Goal: Information Seeking & Learning: Learn about a topic

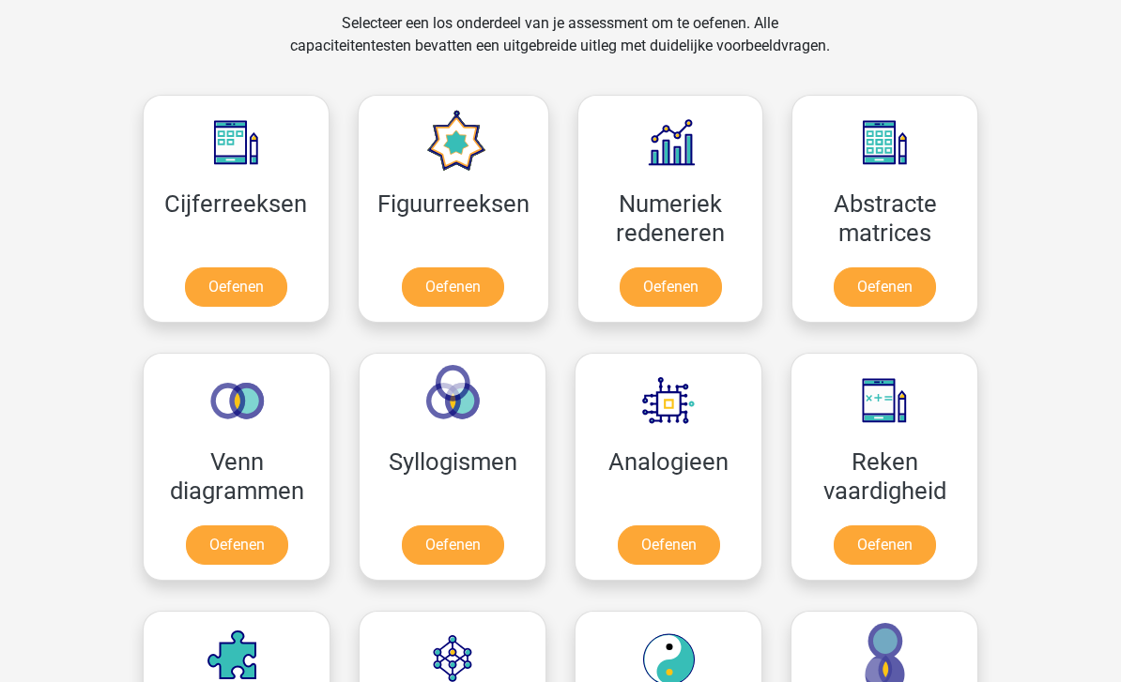
scroll to position [786, 0]
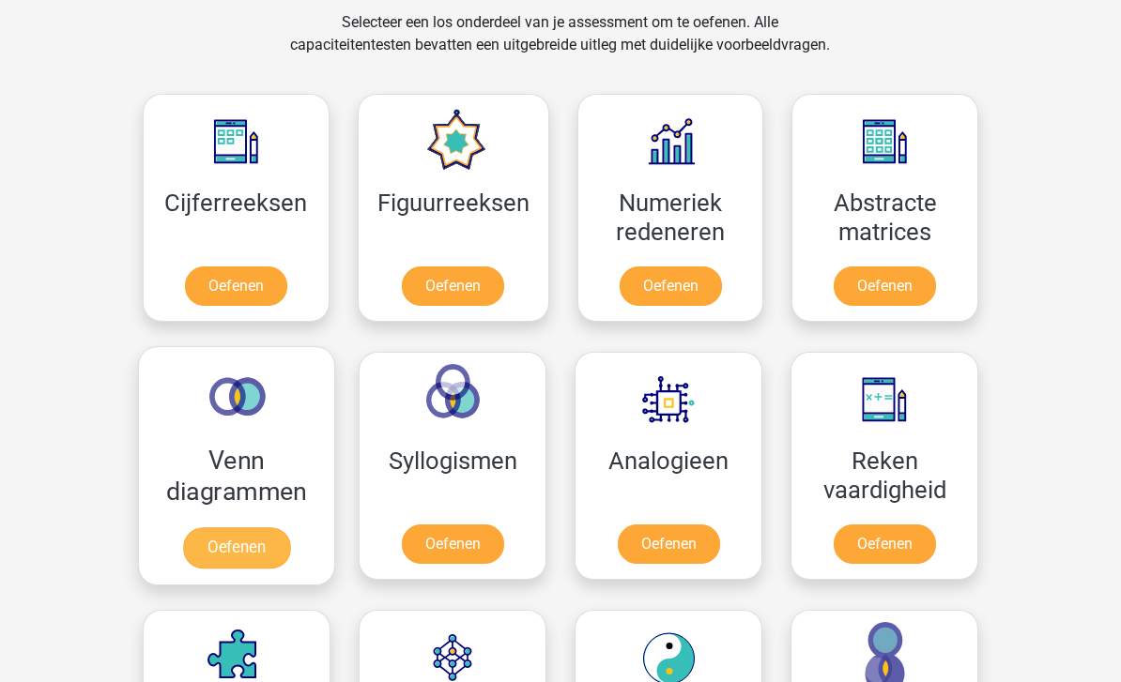
click at [211, 551] on link "Oefenen" at bounding box center [236, 547] width 107 height 41
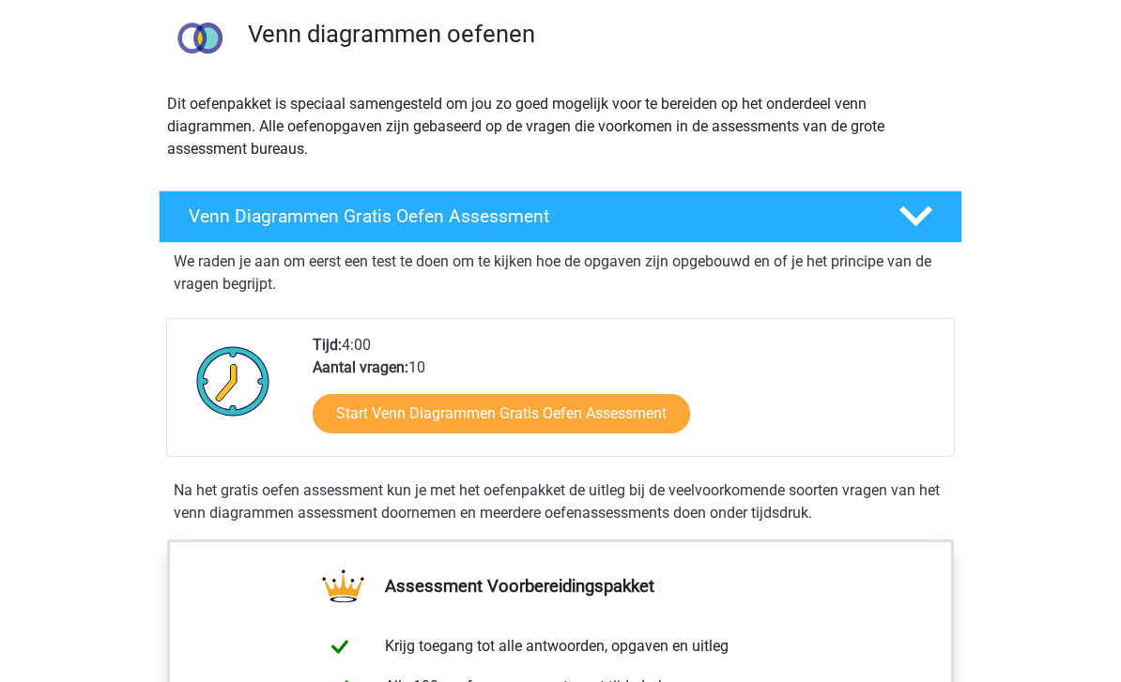
scroll to position [140, 0]
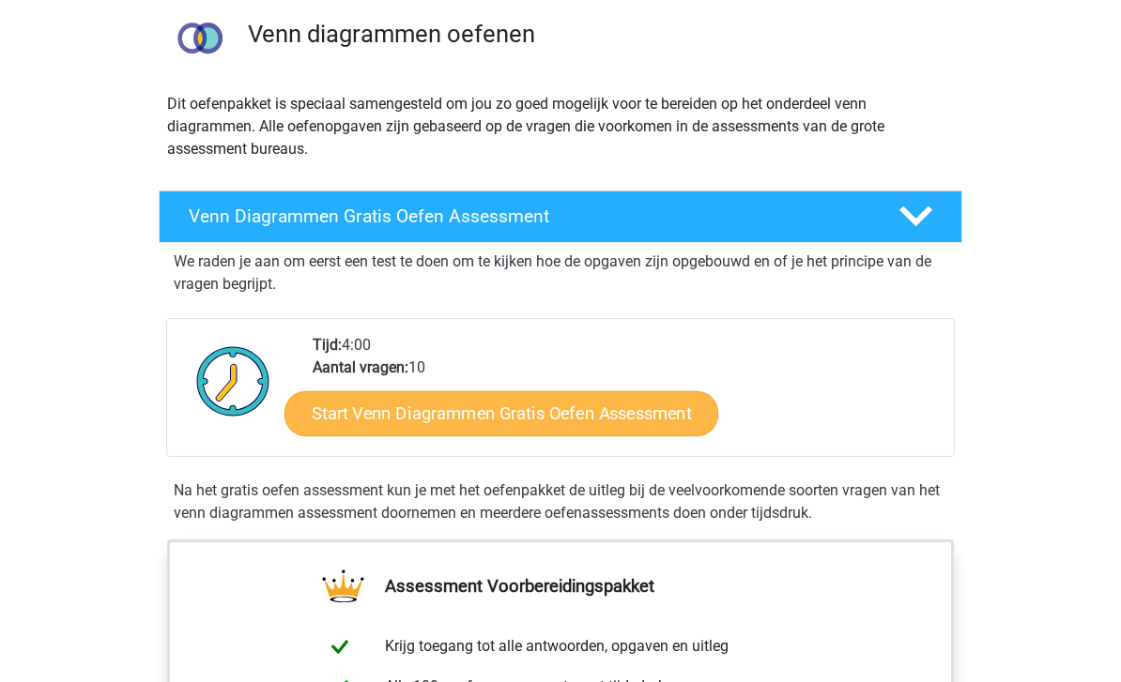
click at [395, 409] on link "Start Venn Diagrammen Gratis Oefen Assessment" at bounding box center [501, 414] width 434 height 45
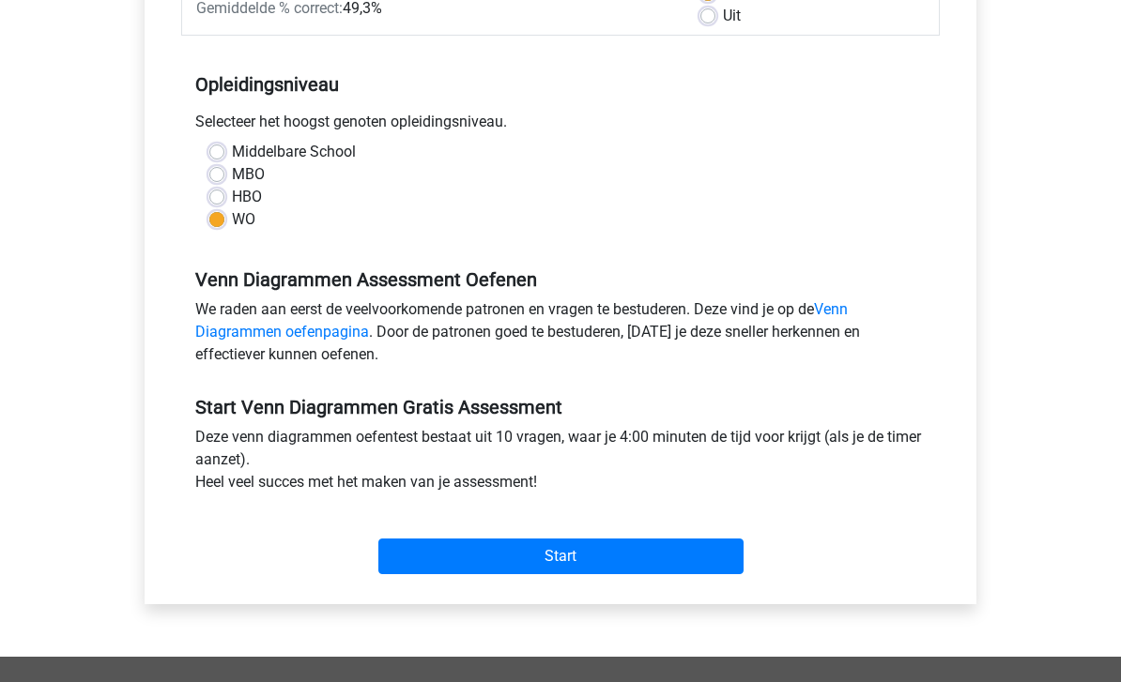
scroll to position [326, 0]
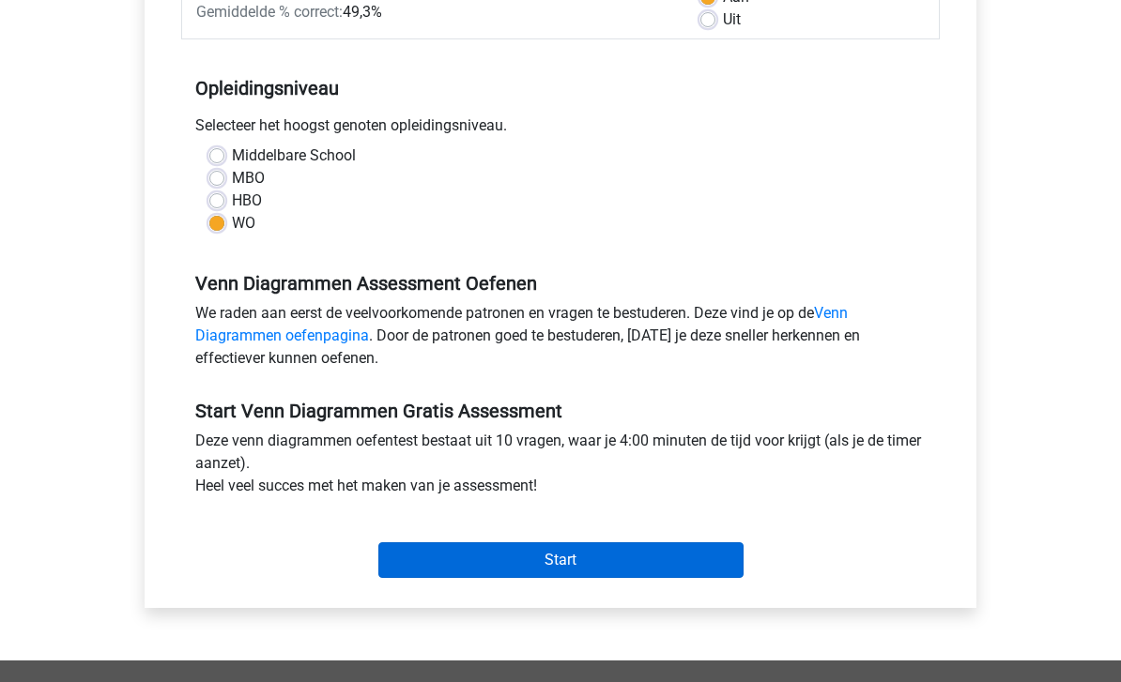
click at [526, 559] on input "Start" at bounding box center [560, 561] width 365 height 36
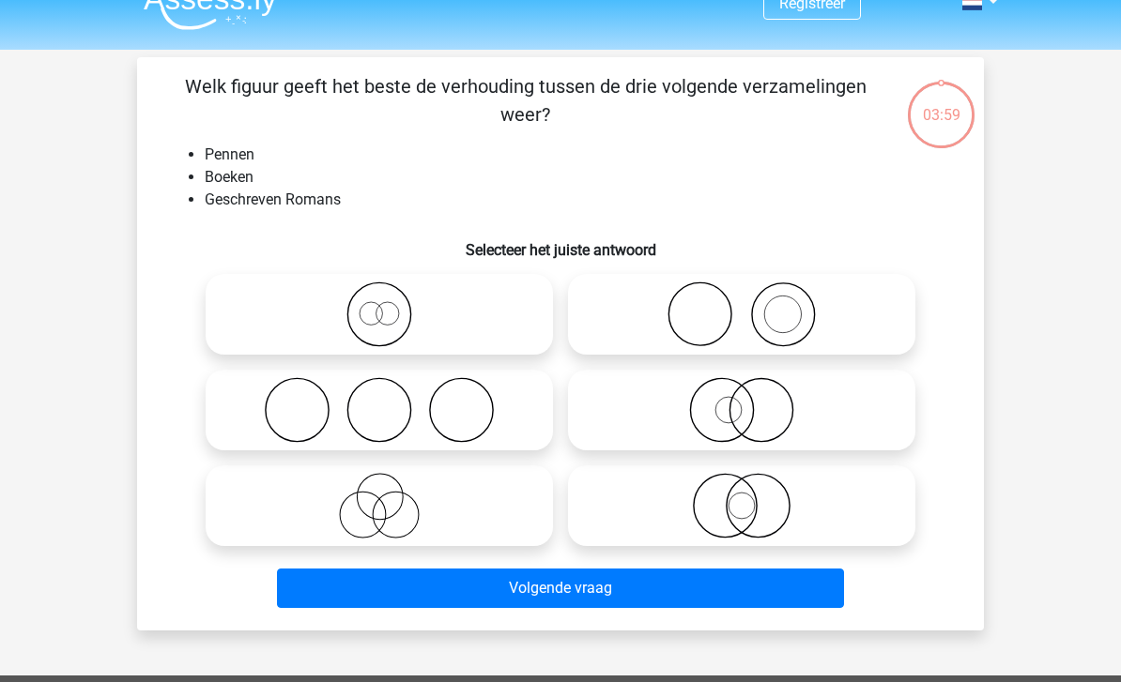
scroll to position [26, 0]
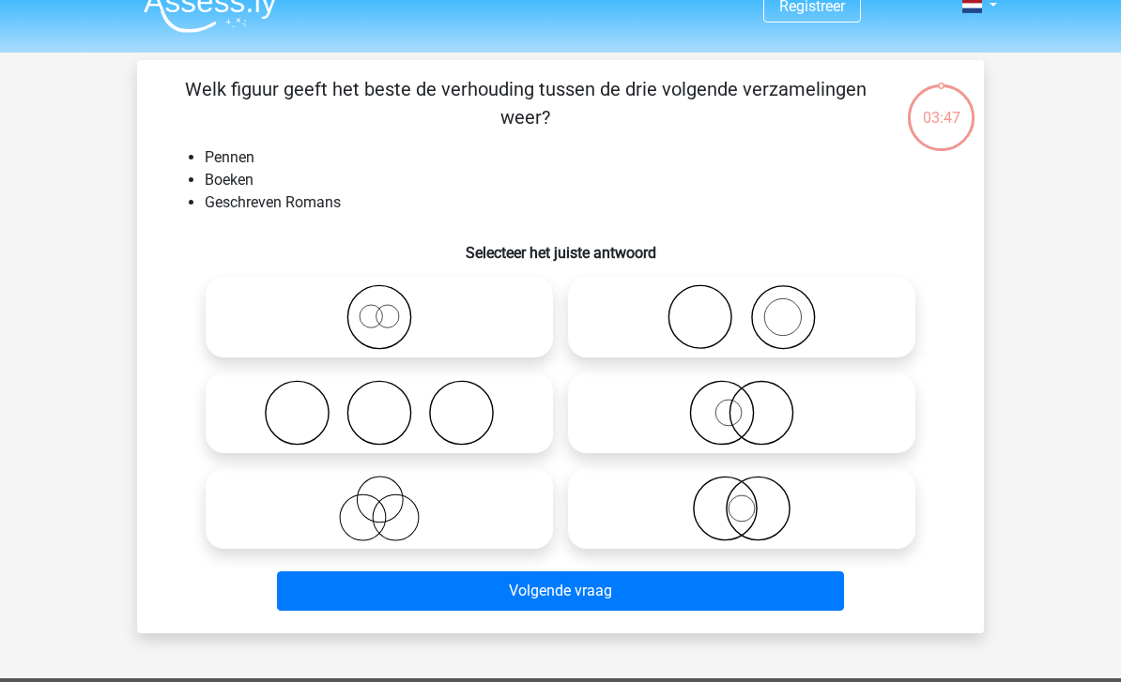
click at [805, 308] on icon at bounding box center [741, 317] width 332 height 66
click at [754, 308] on input "radio" at bounding box center [747, 302] width 12 height 12
radio input "true"
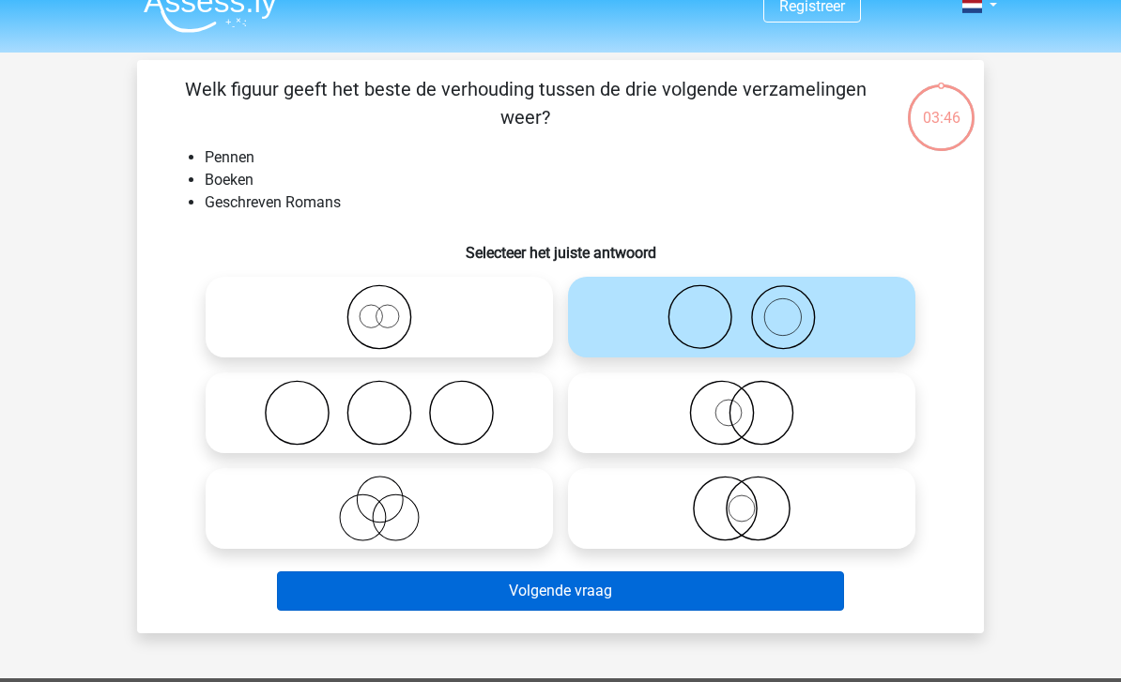
click at [804, 605] on button "Volgende vraag" at bounding box center [561, 591] width 568 height 39
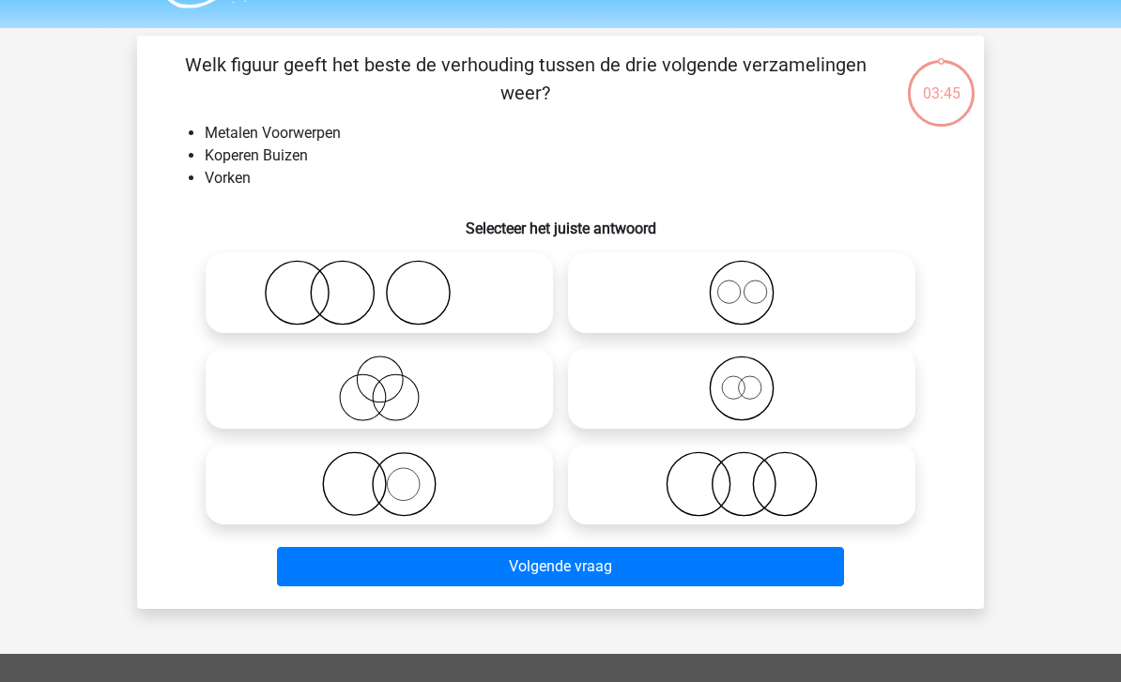
scroll to position [86, 0]
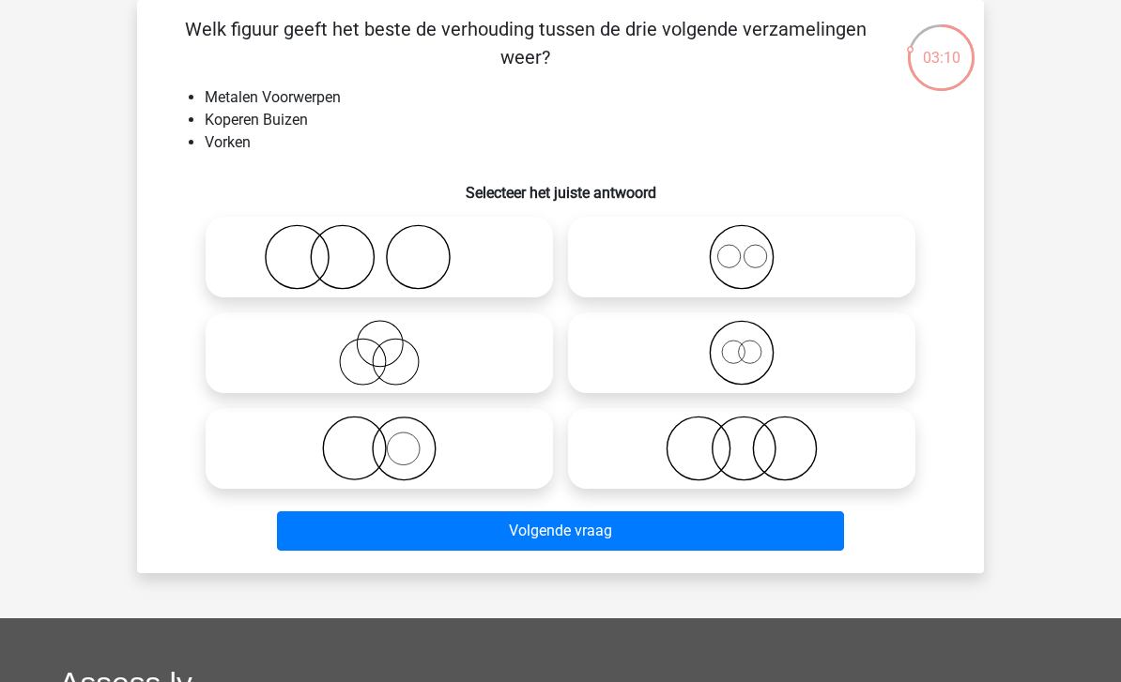
click at [671, 240] on icon at bounding box center [741, 257] width 332 height 66
click at [741, 240] on input "radio" at bounding box center [747, 242] width 12 height 12
radio input "true"
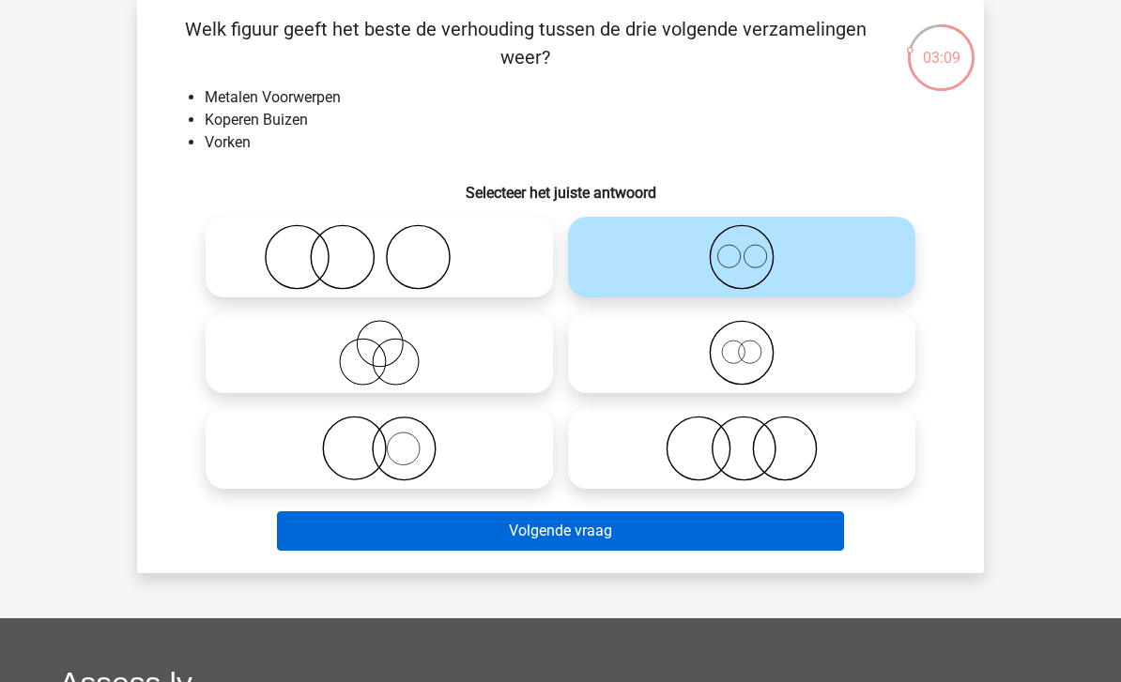
click at [518, 526] on button "Volgende vraag" at bounding box center [561, 530] width 568 height 39
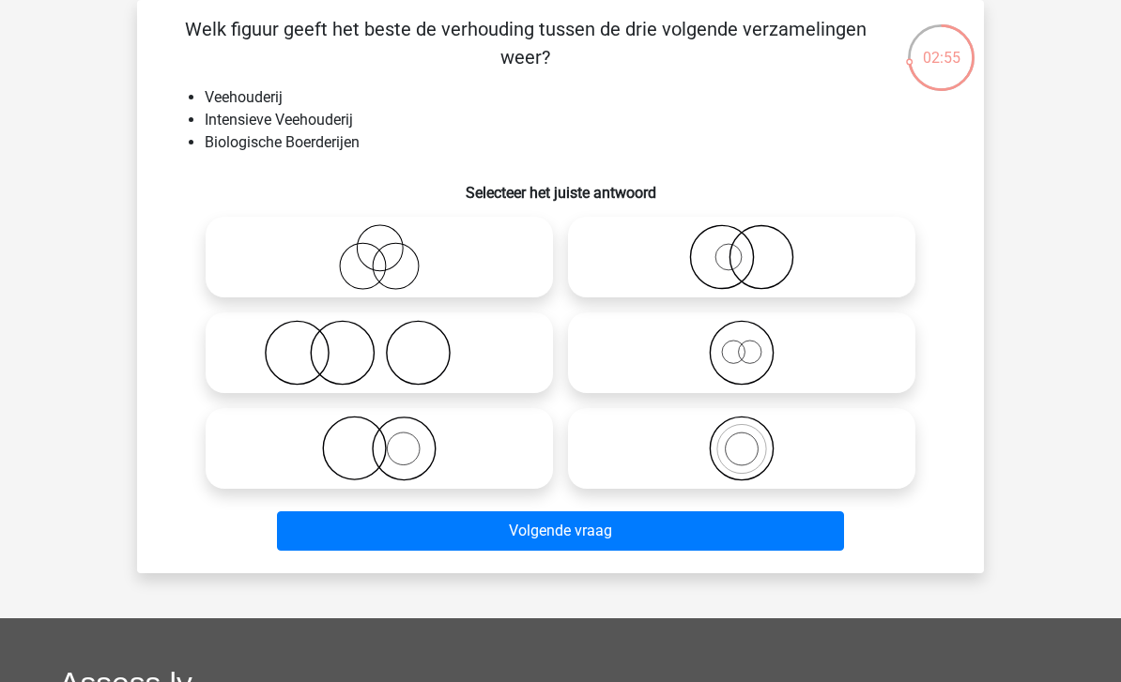
click at [303, 364] on icon at bounding box center [379, 353] width 332 height 66
click at [379, 343] on input "radio" at bounding box center [385, 337] width 12 height 12
radio input "true"
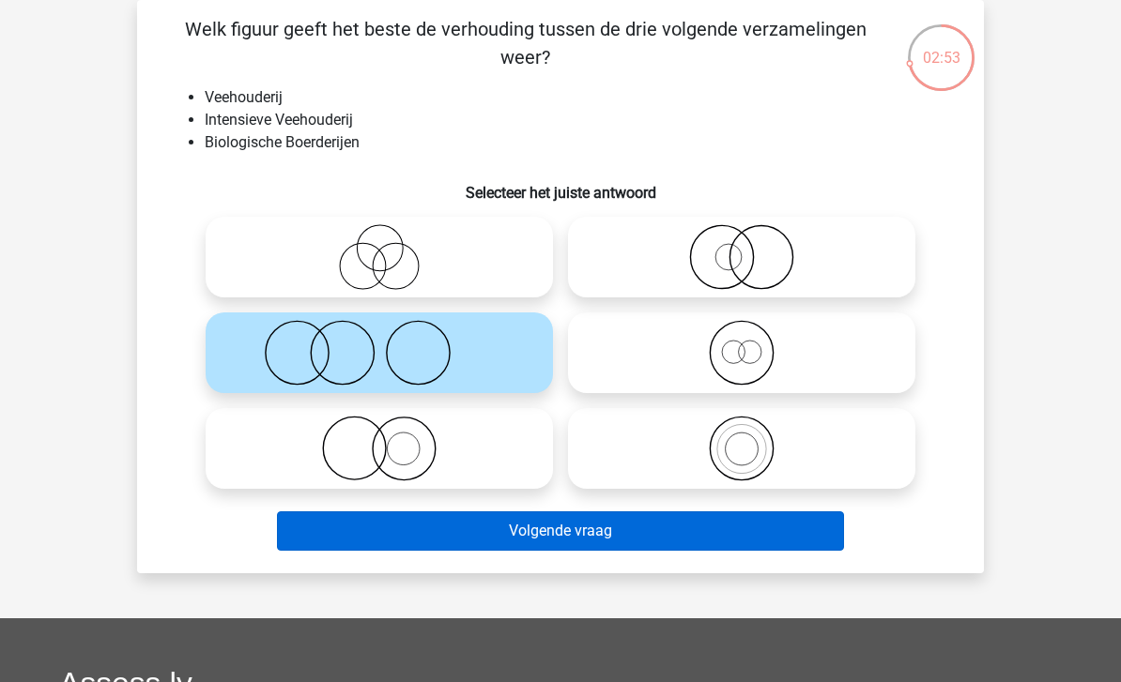
click at [412, 540] on button "Volgende vraag" at bounding box center [561, 530] width 568 height 39
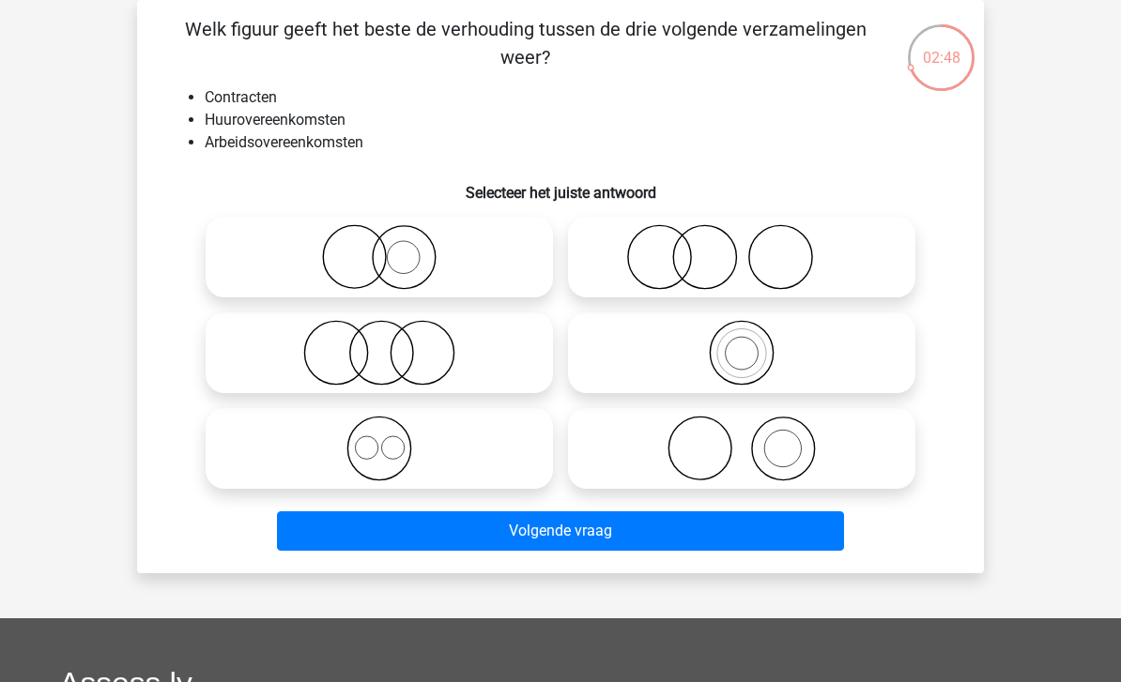
click at [360, 450] on icon at bounding box center [379, 449] width 332 height 66
click at [379, 439] on input "radio" at bounding box center [385, 433] width 12 height 12
radio input "true"
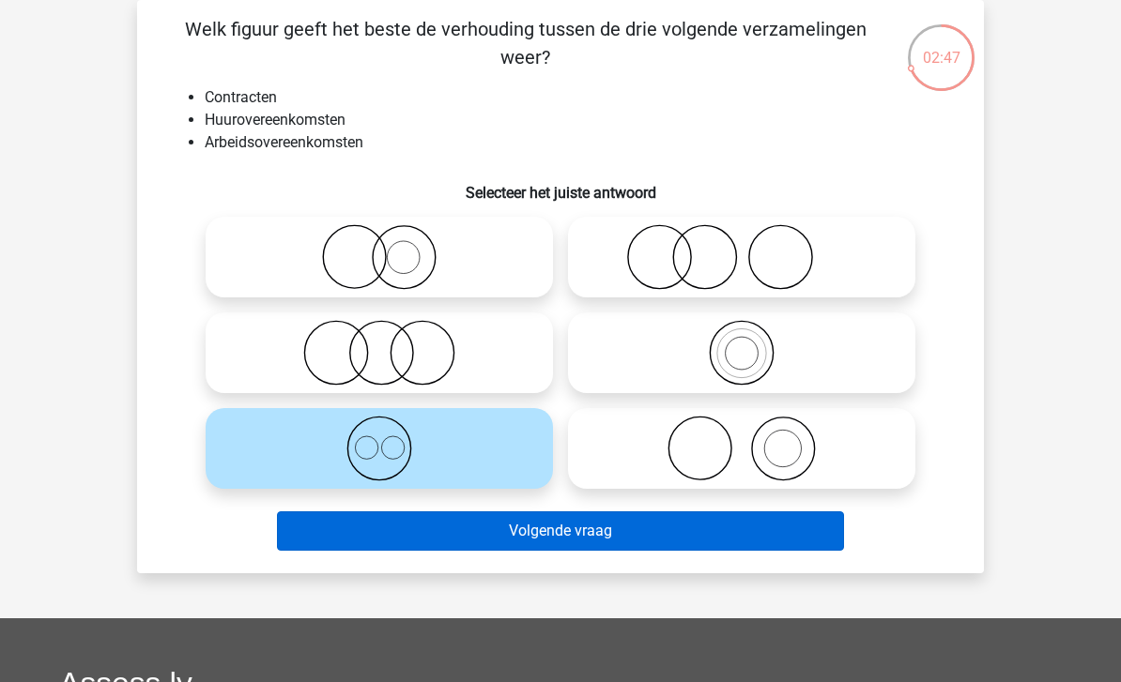
click at [484, 541] on button "Volgende vraag" at bounding box center [561, 530] width 568 height 39
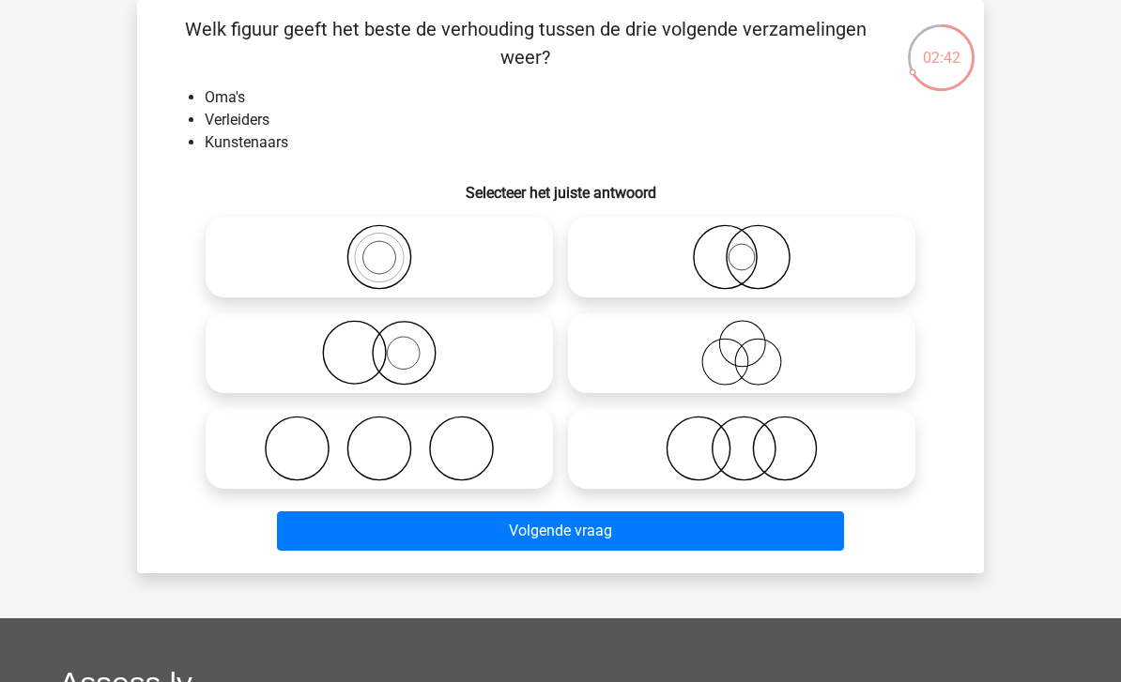
click at [705, 352] on circle at bounding box center [725, 363] width 46 height 46
click at [741, 343] on input "radio" at bounding box center [747, 337] width 12 height 12
radio input "true"
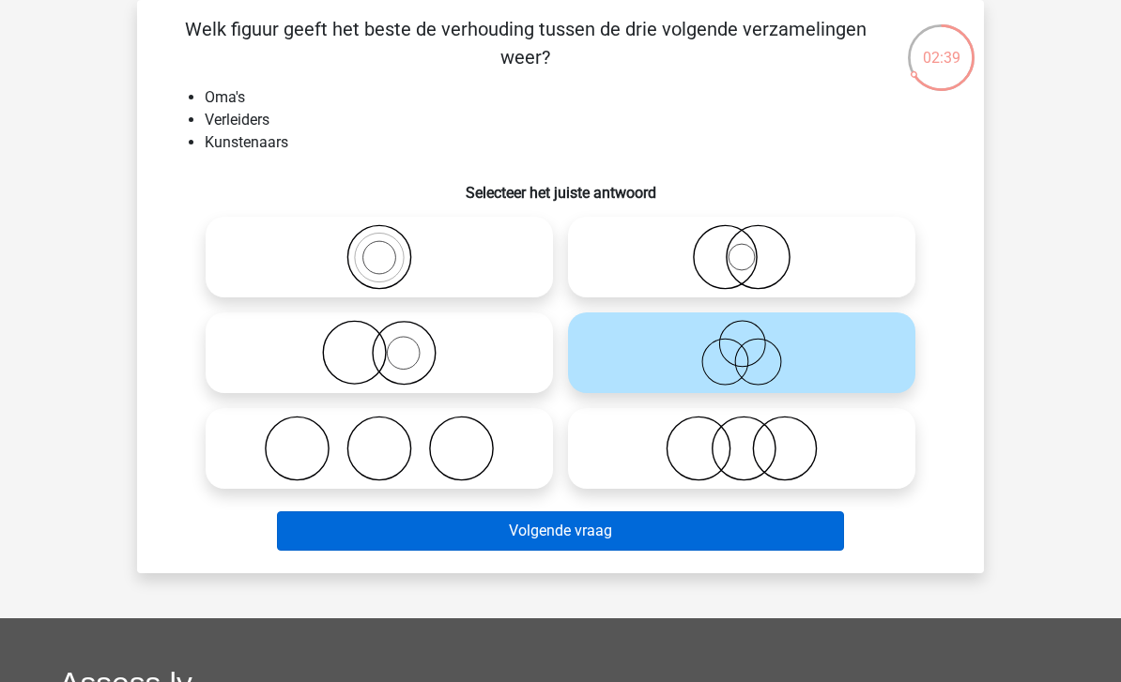
click at [461, 535] on button "Volgende vraag" at bounding box center [561, 530] width 568 height 39
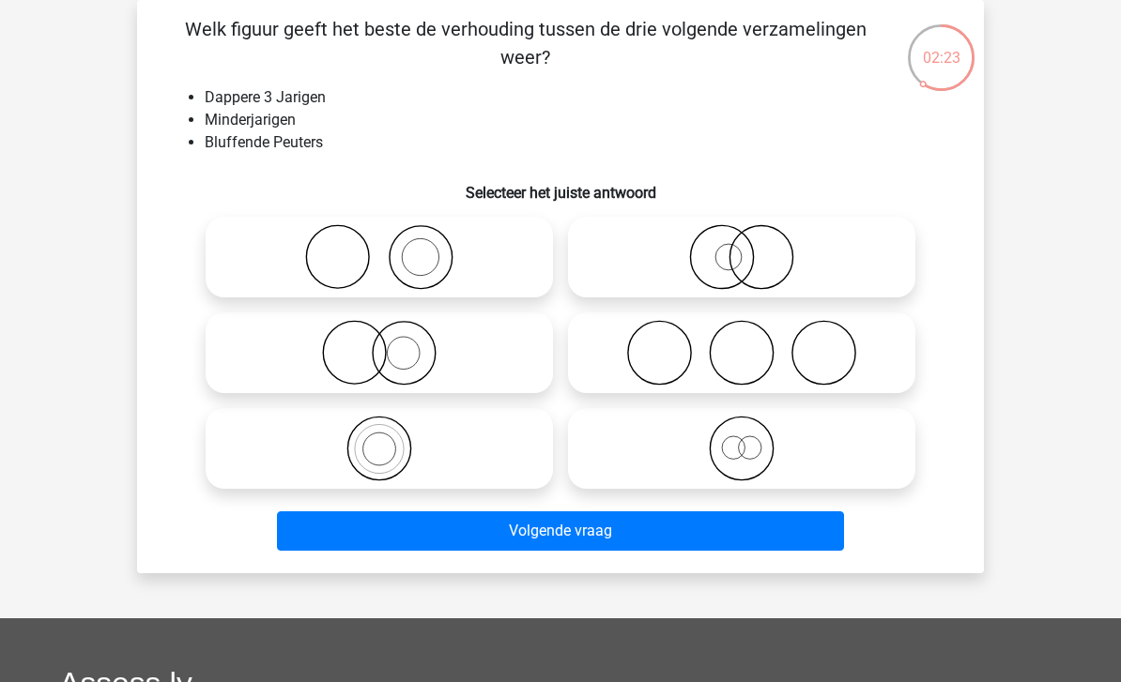
click at [703, 453] on icon at bounding box center [741, 449] width 332 height 66
click at [741, 439] on input "radio" at bounding box center [747, 433] width 12 height 12
radio input "true"
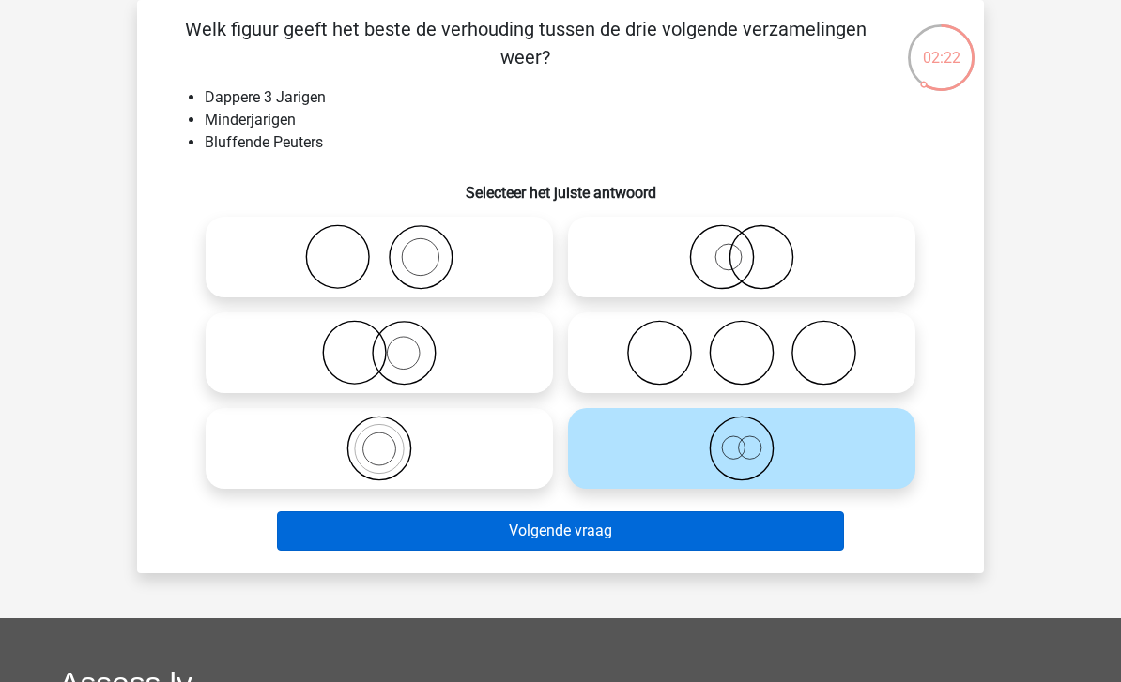
click at [476, 531] on button "Volgende vraag" at bounding box center [561, 530] width 568 height 39
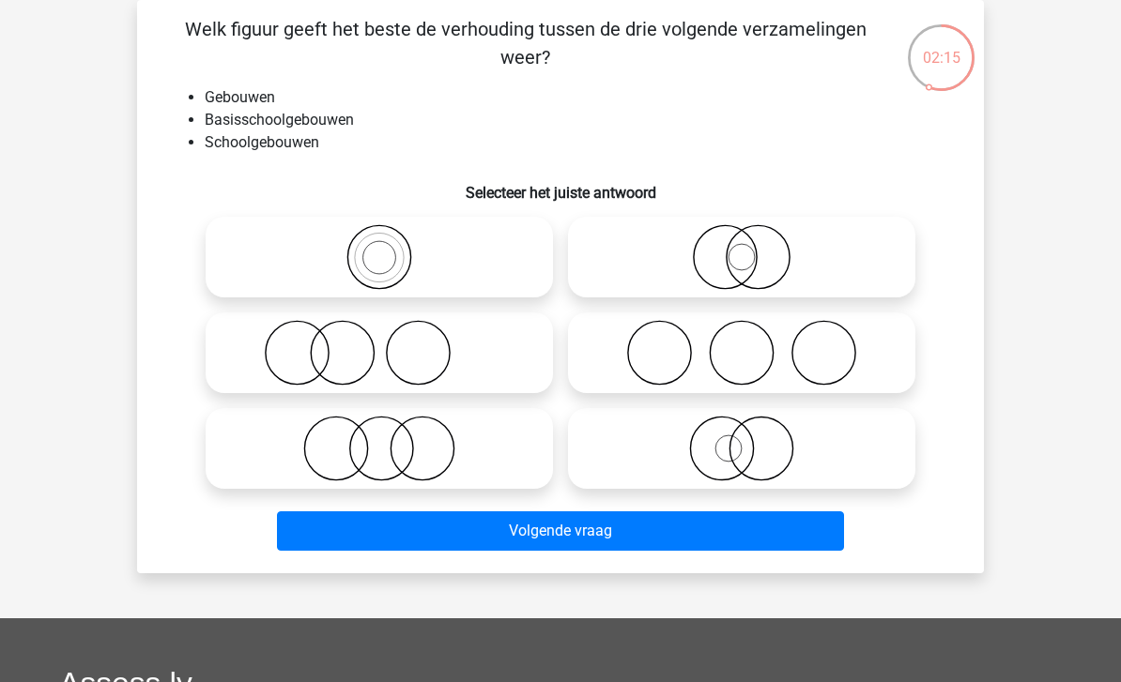
click at [342, 257] on icon at bounding box center [379, 257] width 332 height 66
click at [379, 248] on input "radio" at bounding box center [385, 242] width 12 height 12
radio input "true"
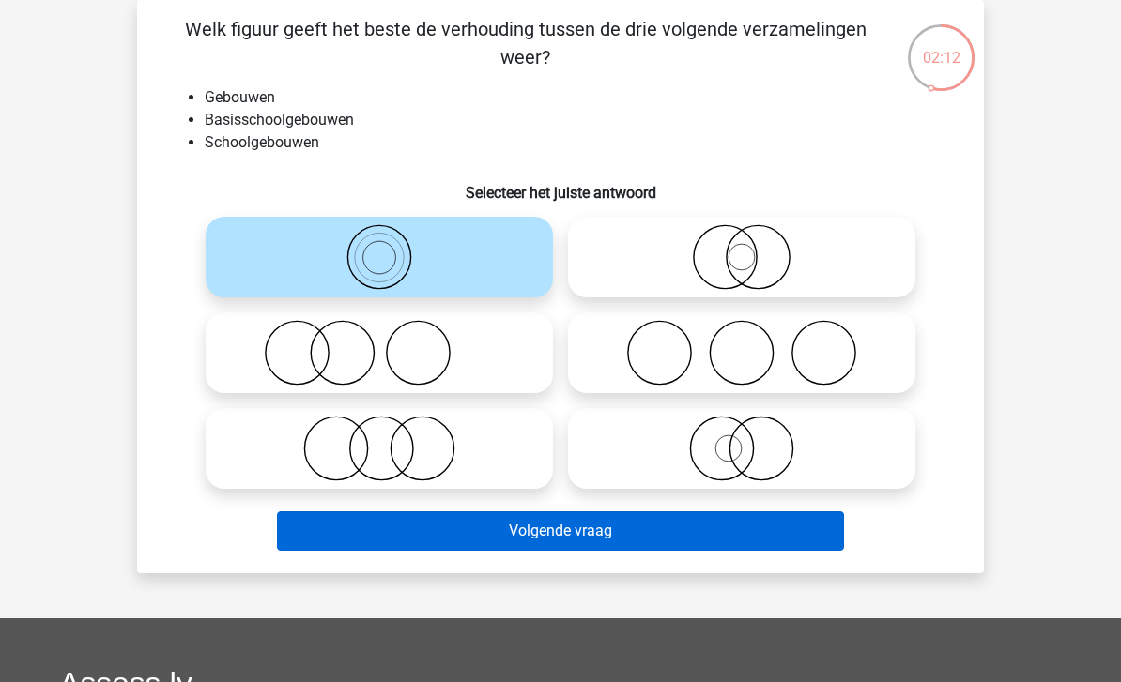
click at [477, 518] on button "Volgende vraag" at bounding box center [561, 530] width 568 height 39
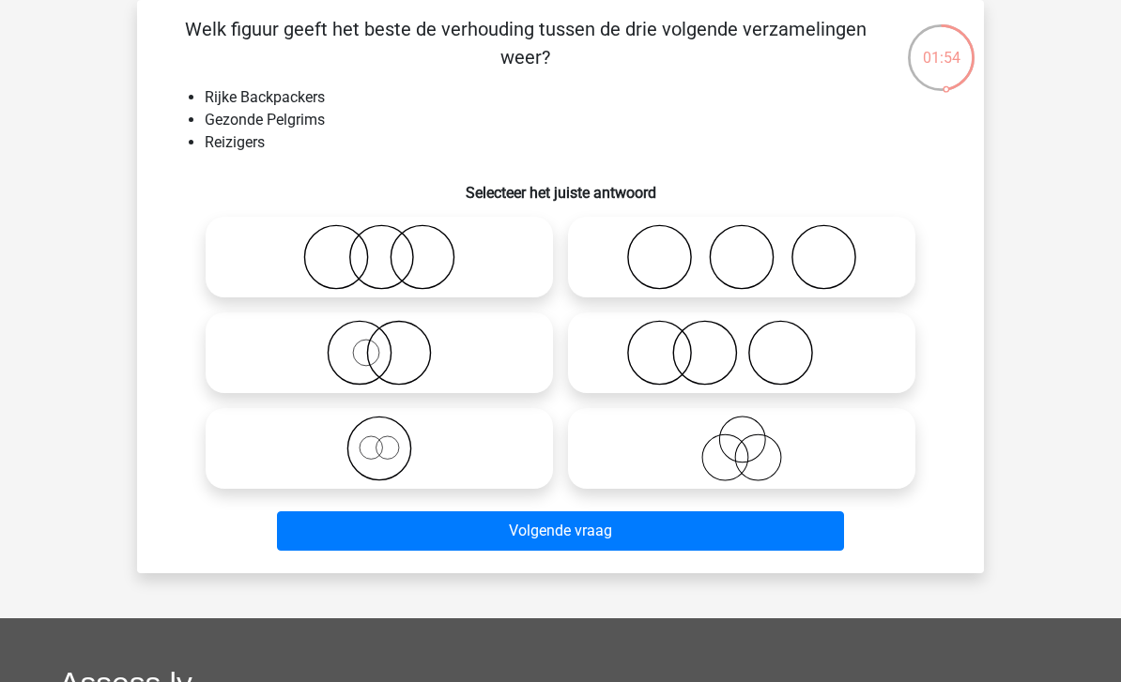
click at [346, 443] on icon at bounding box center [379, 449] width 332 height 66
click at [379, 439] on input "radio" at bounding box center [385, 433] width 12 height 12
radio input "true"
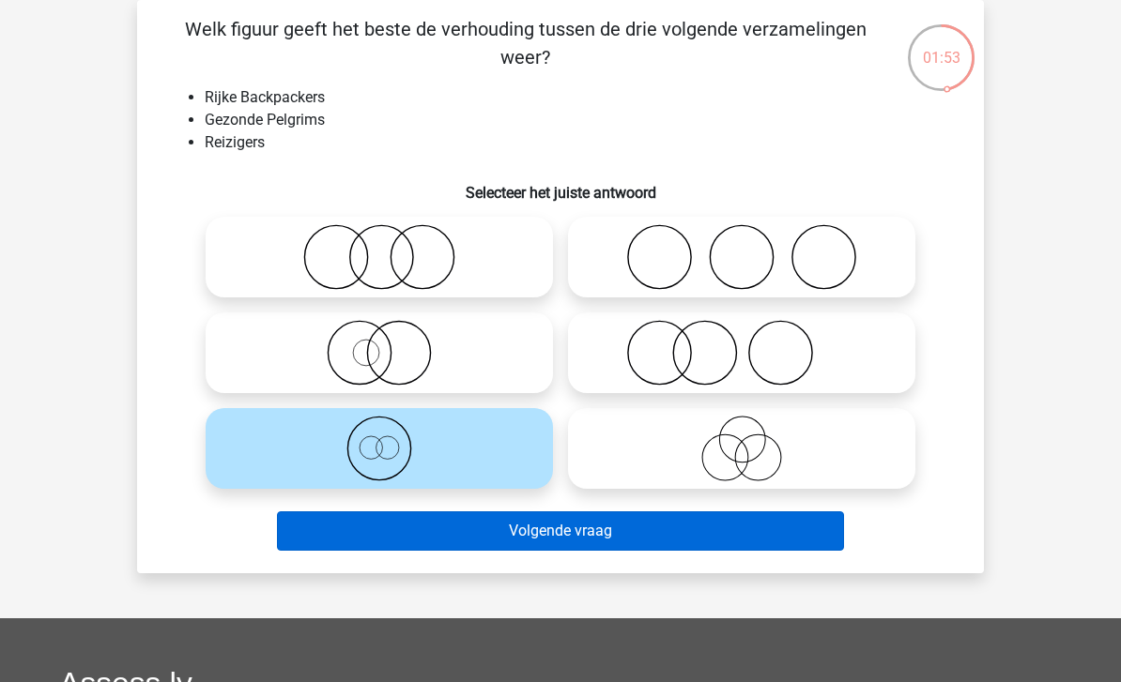
click at [503, 532] on button "Volgende vraag" at bounding box center [561, 530] width 568 height 39
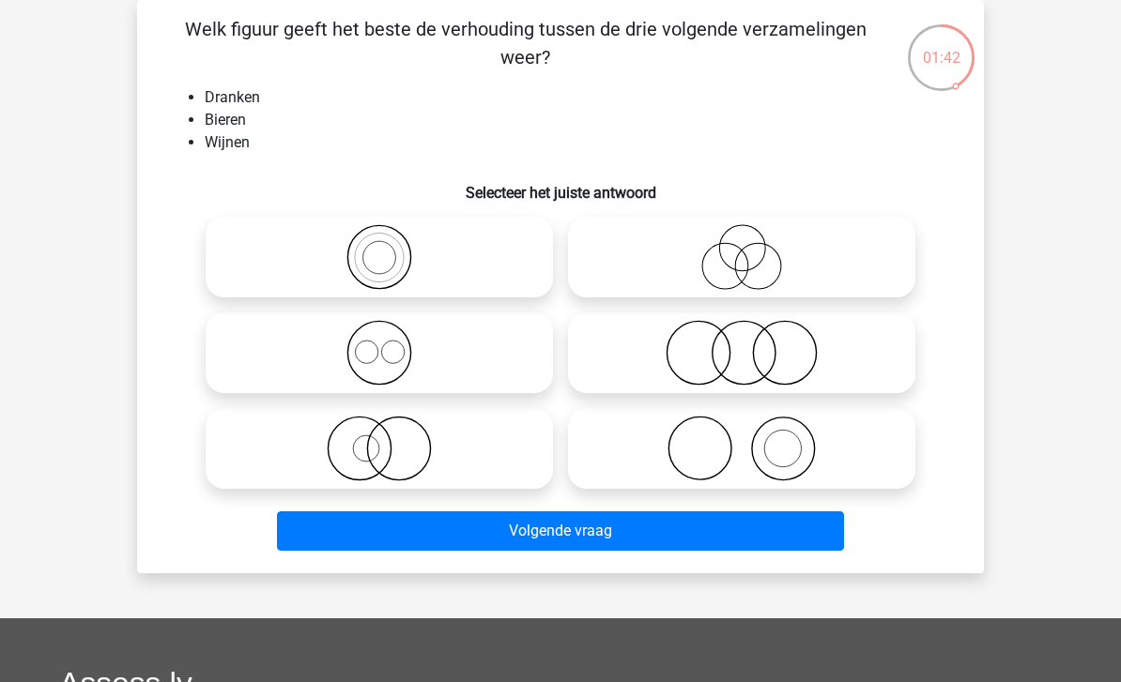
click at [350, 356] on icon at bounding box center [379, 353] width 332 height 66
click at [379, 343] on input "radio" at bounding box center [385, 337] width 12 height 12
radio input "true"
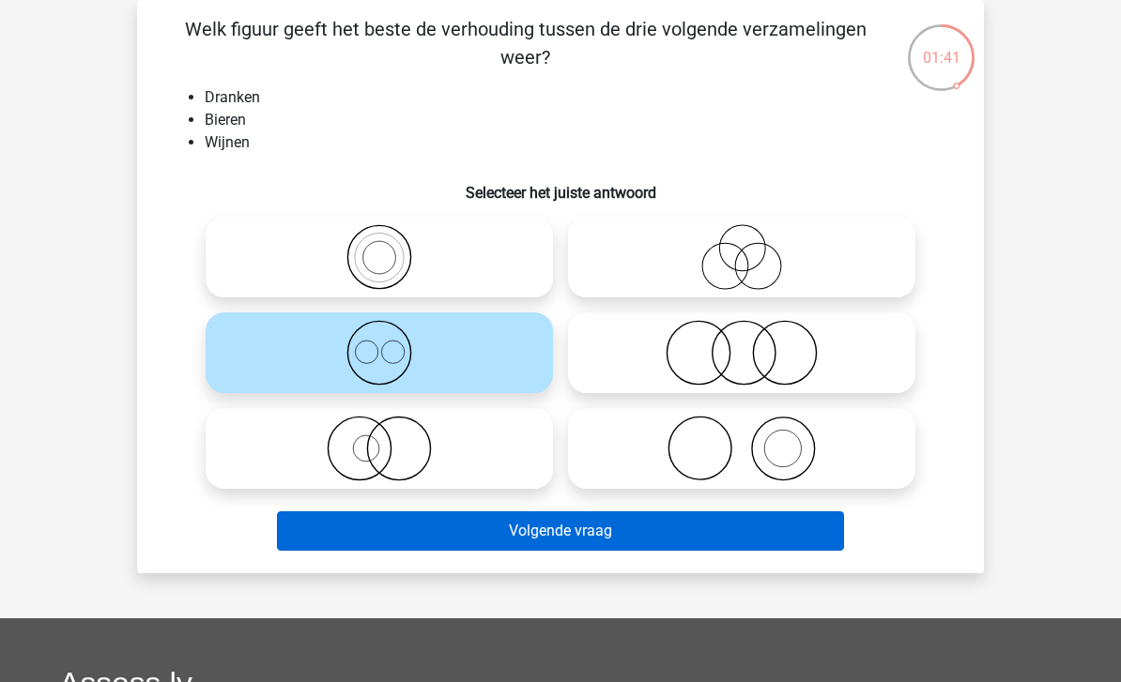
click at [528, 534] on button "Volgende vraag" at bounding box center [561, 530] width 568 height 39
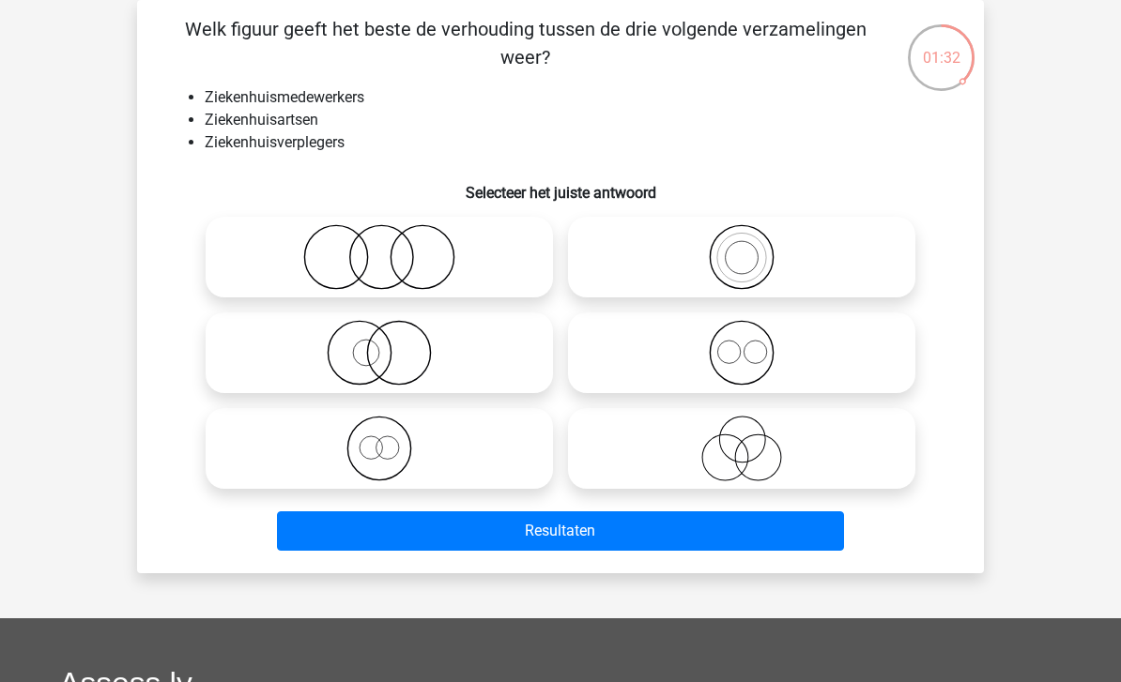
click at [735, 369] on icon at bounding box center [741, 353] width 332 height 66
click at [741, 343] on input "radio" at bounding box center [747, 337] width 12 height 12
radio input "true"
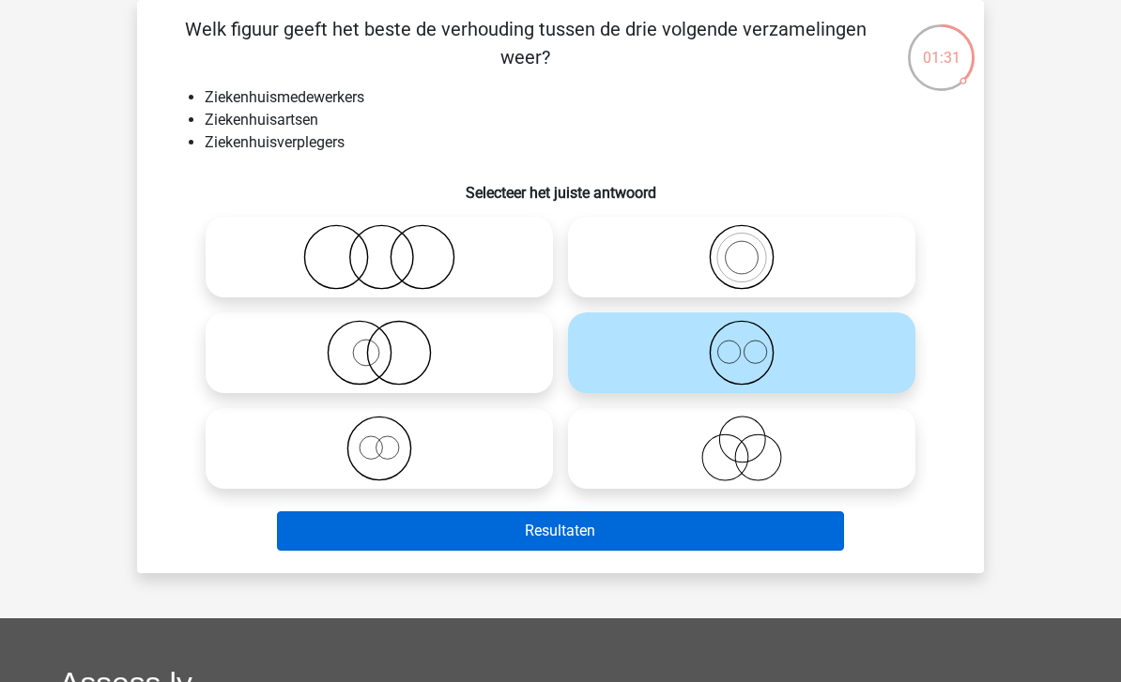
click at [498, 534] on button "Resultaten" at bounding box center [561, 530] width 568 height 39
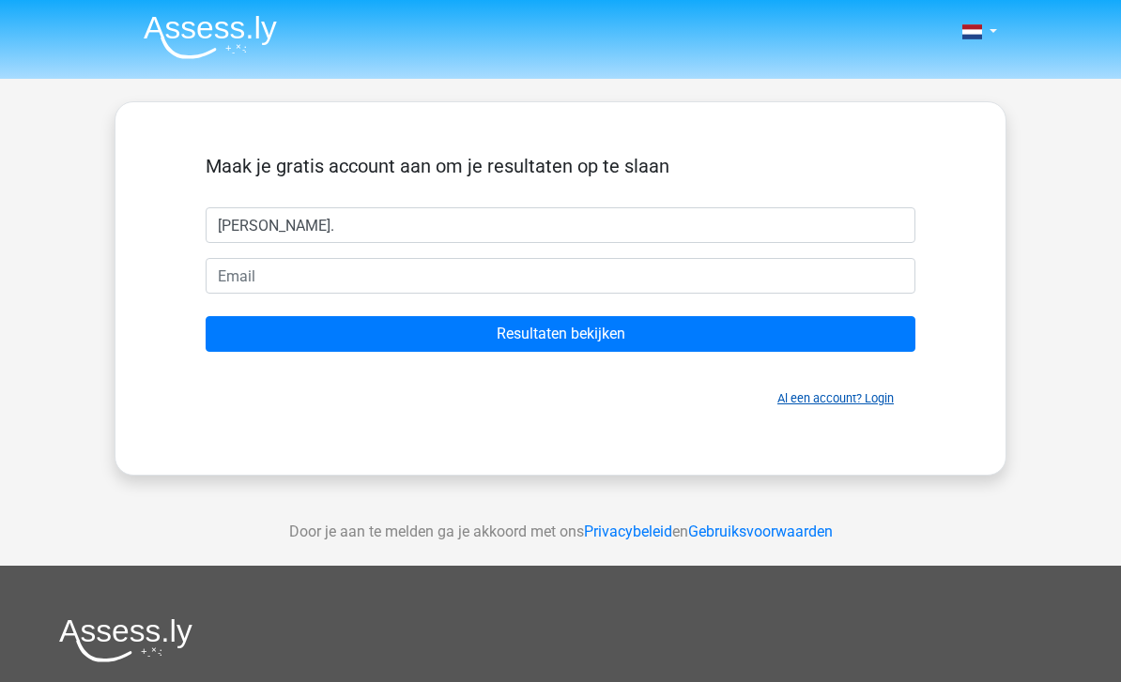
type input "Amy."
click at [876, 392] on link "Al een account? Login" at bounding box center [835, 398] width 116 height 14
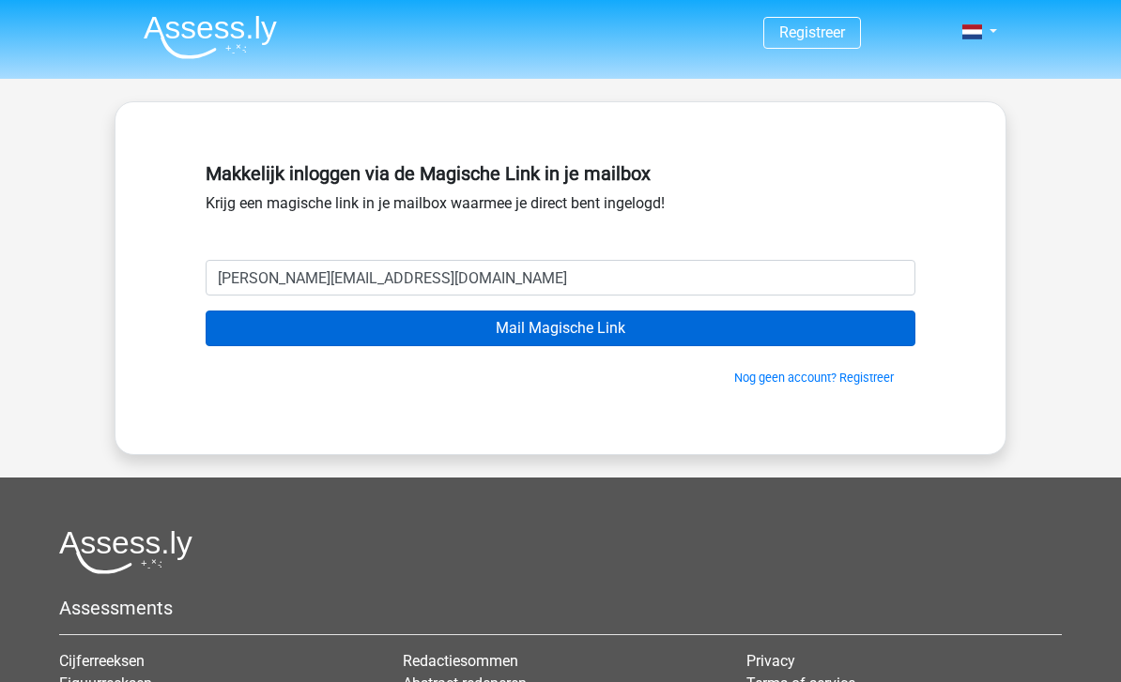
type input "[PERSON_NAME][EMAIL_ADDRESS][DOMAIN_NAME]"
click at [435, 329] on input "Mail Magische Link" at bounding box center [561, 329] width 710 height 36
